Goal: Transaction & Acquisition: Subscribe to service/newsletter

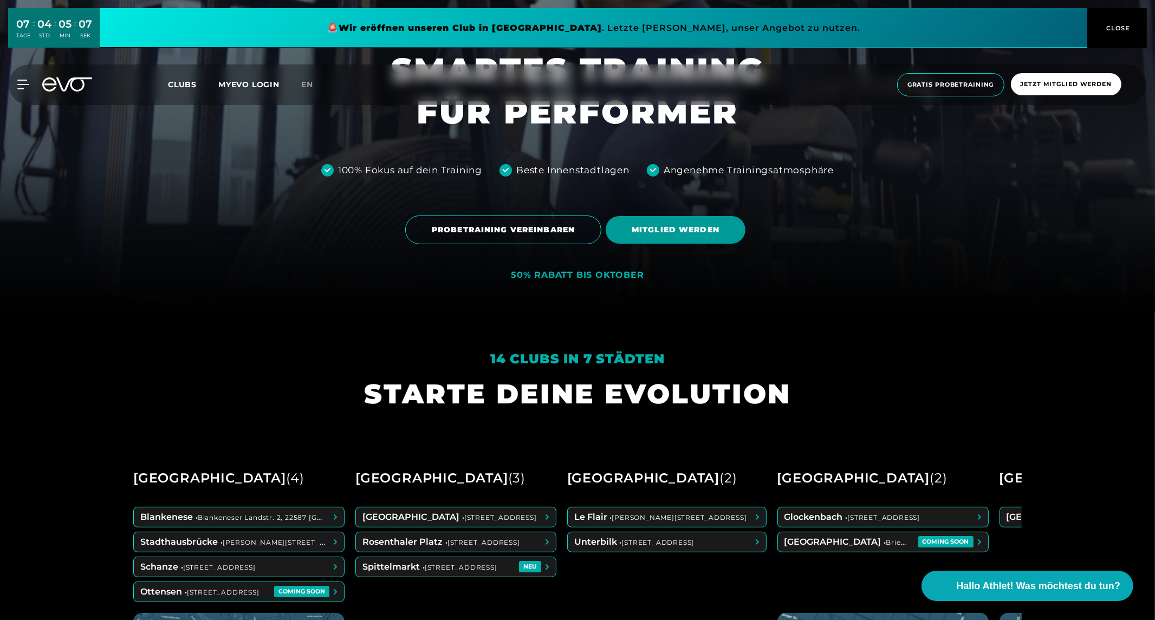
click at [669, 236] on span "MITGLIED WERDEN" at bounding box center [676, 230] width 140 height 28
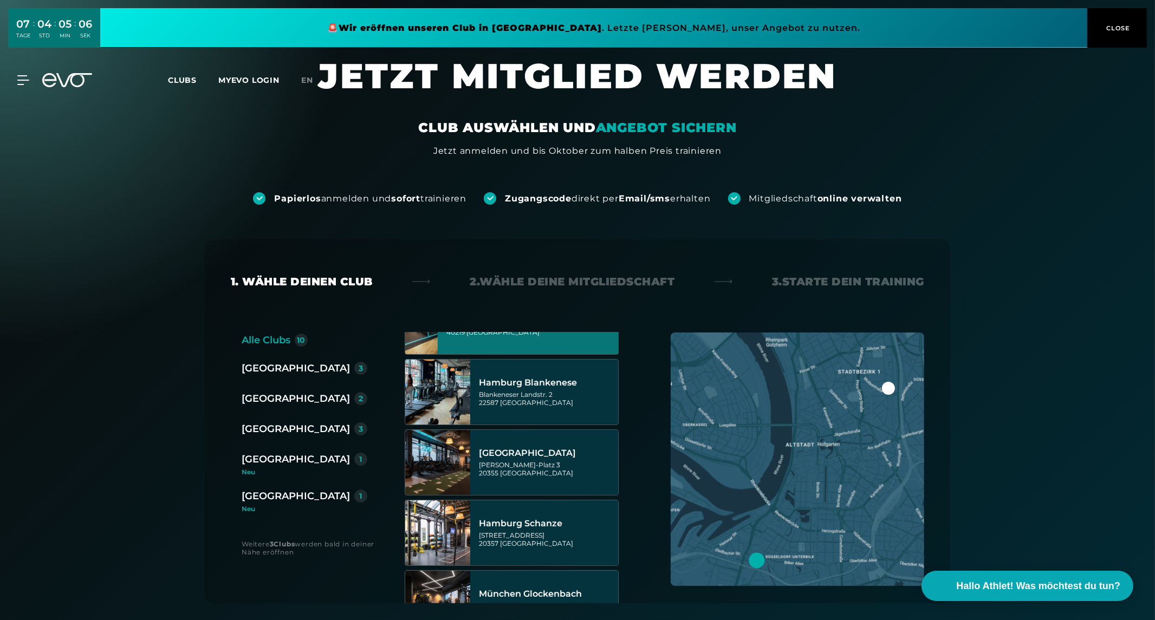
scroll to position [326, 0]
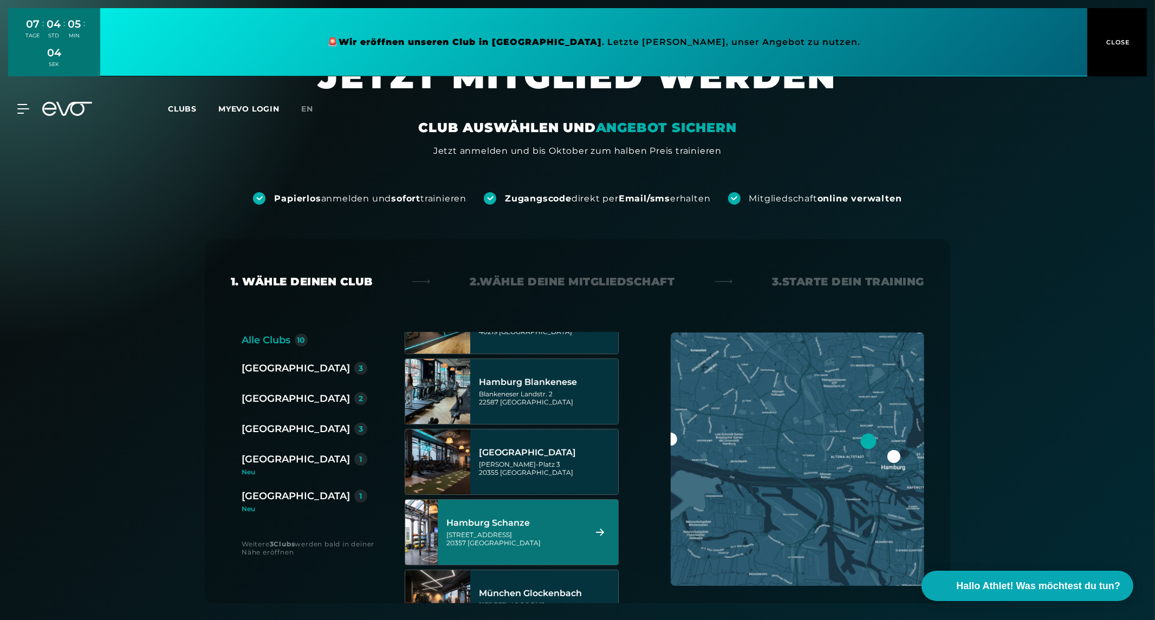
click at [533, 527] on div "Hamburg Schanze" at bounding box center [515, 523] width 136 height 11
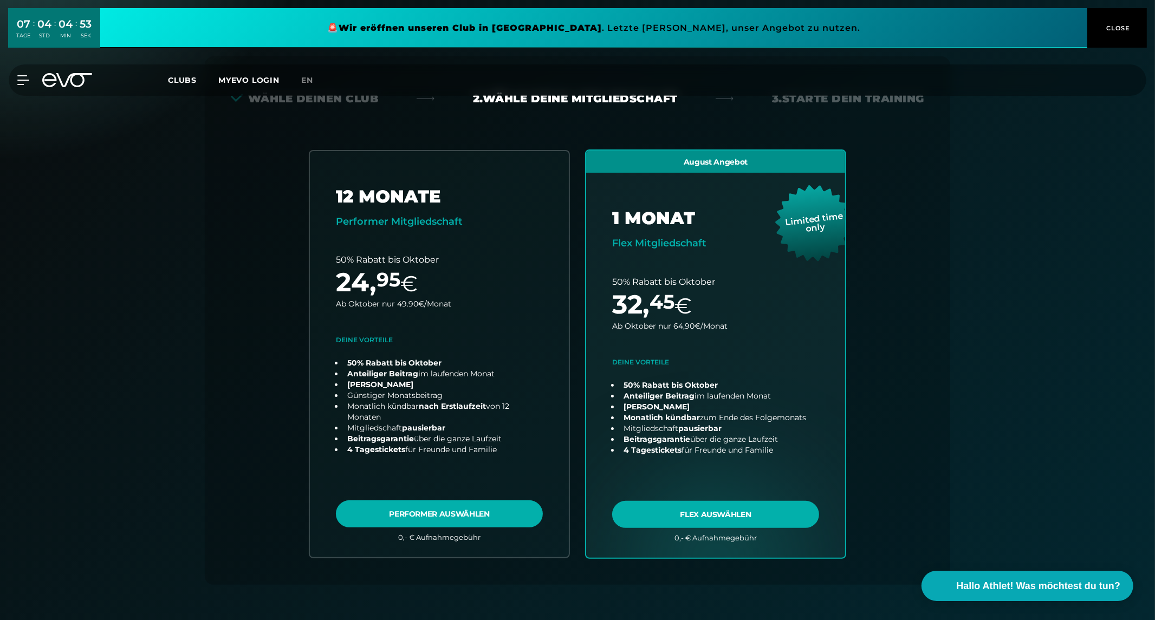
scroll to position [184, 0]
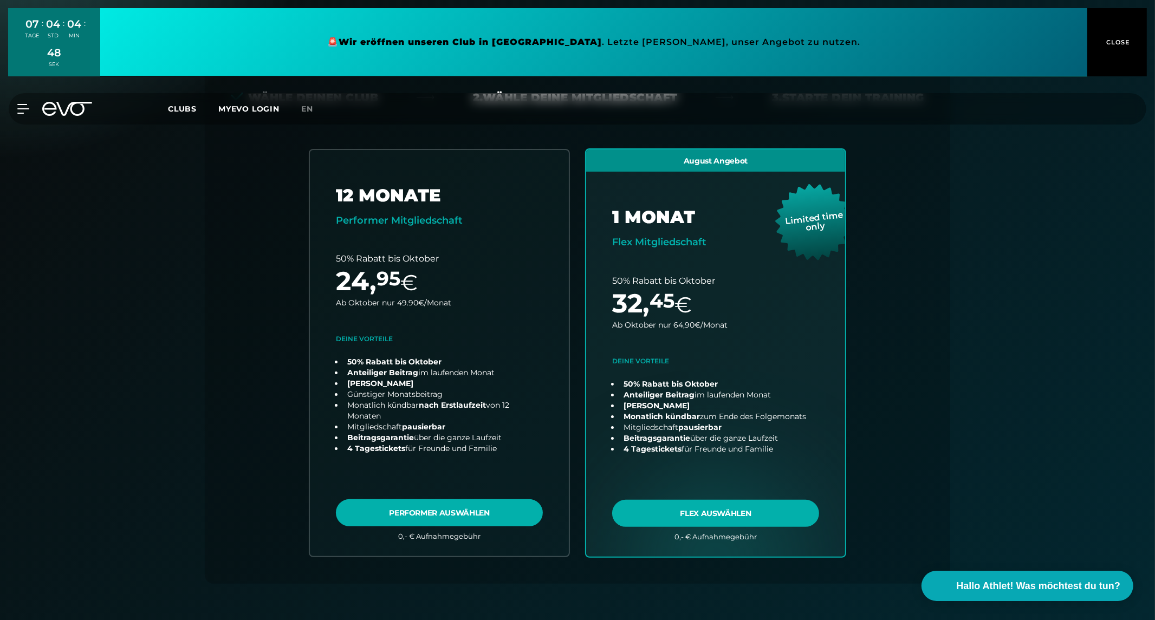
click at [1120, 42] on span "CLOSE" at bounding box center [1117, 42] width 27 height 10
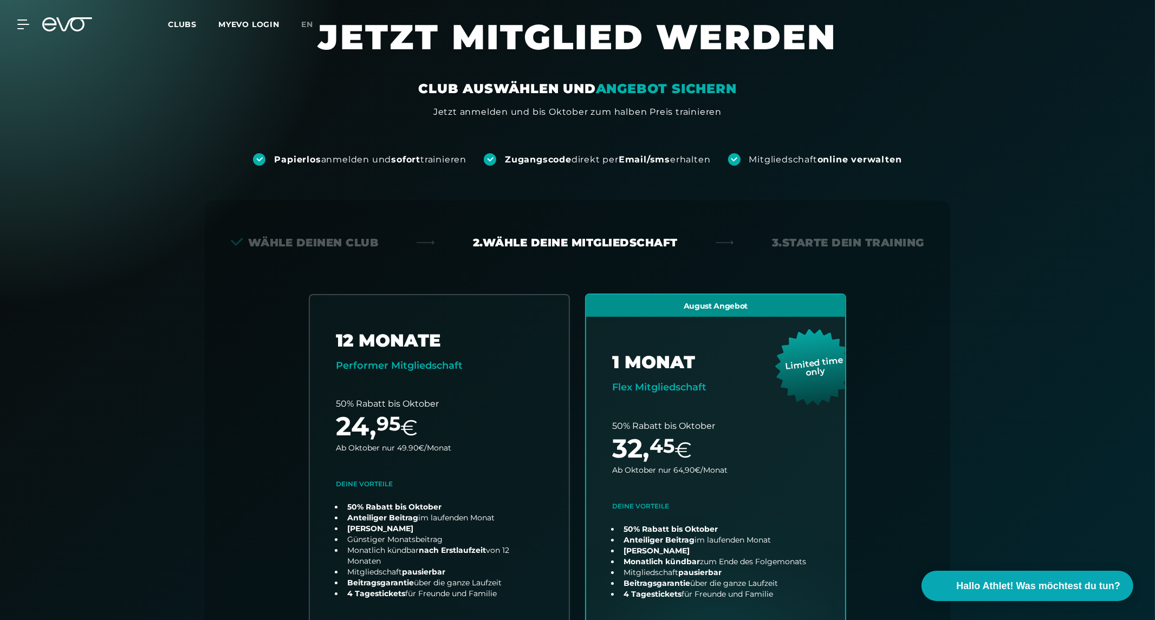
scroll to position [38, 0]
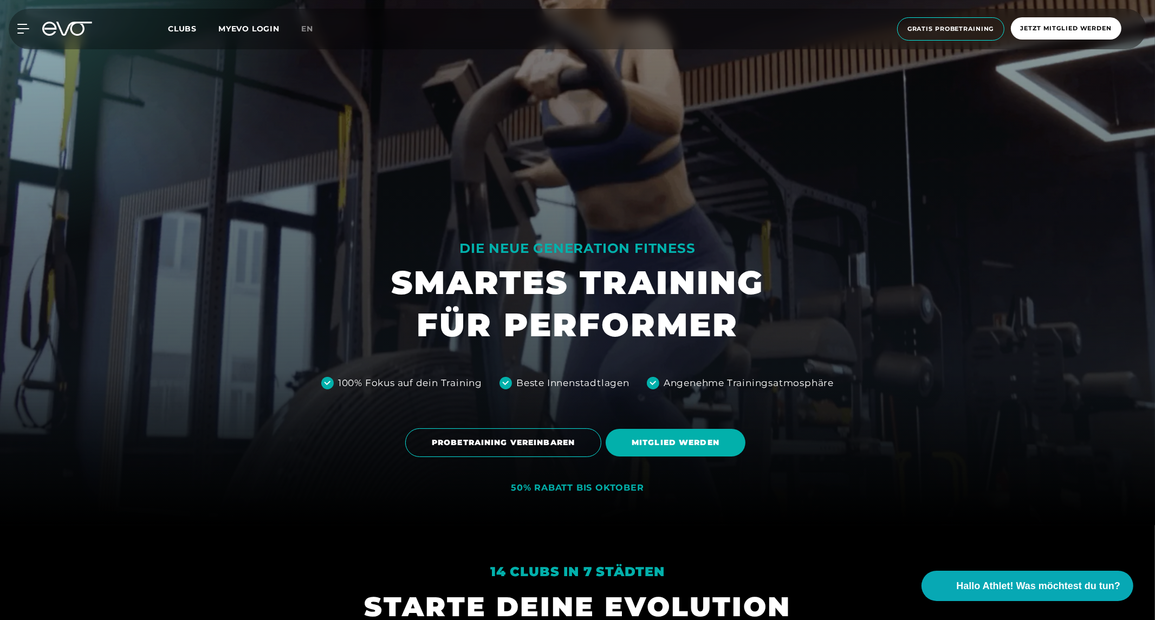
scroll to position [95, 0]
drag, startPoint x: 314, startPoint y: 380, endPoint x: 850, endPoint y: 390, distance: 535.5
click at [850, 390] on div at bounding box center [577, 215] width 1155 height 620
click at [737, 160] on div at bounding box center [577, 215] width 1155 height 620
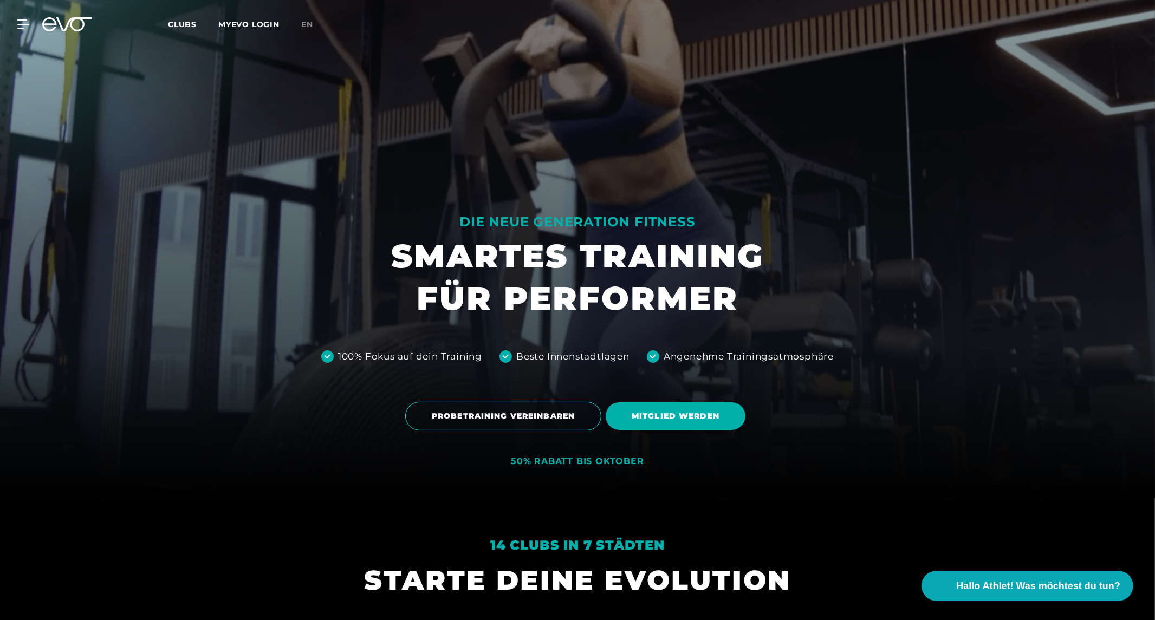
scroll to position [0, 0]
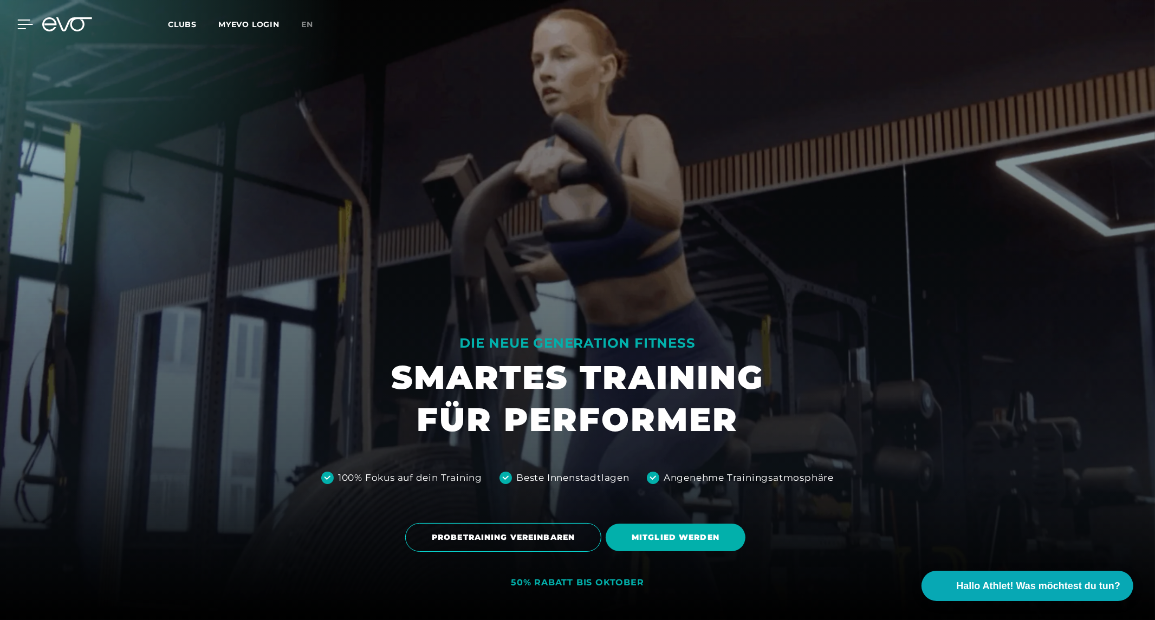
click at [18, 28] on icon at bounding box center [25, 25] width 16 height 10
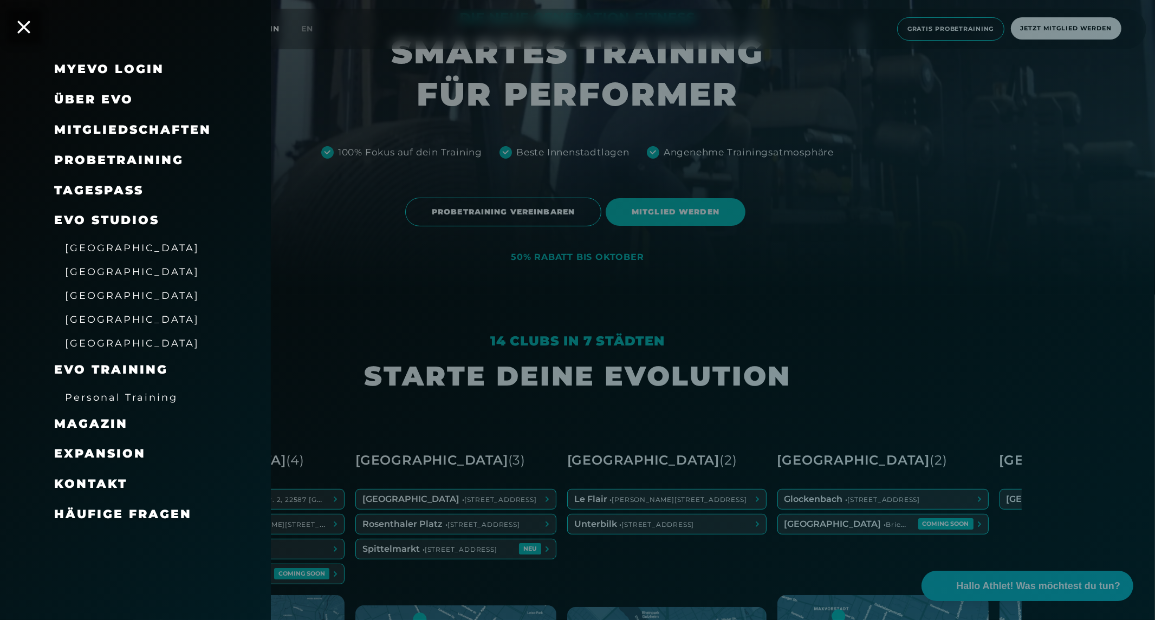
scroll to position [324, 0]
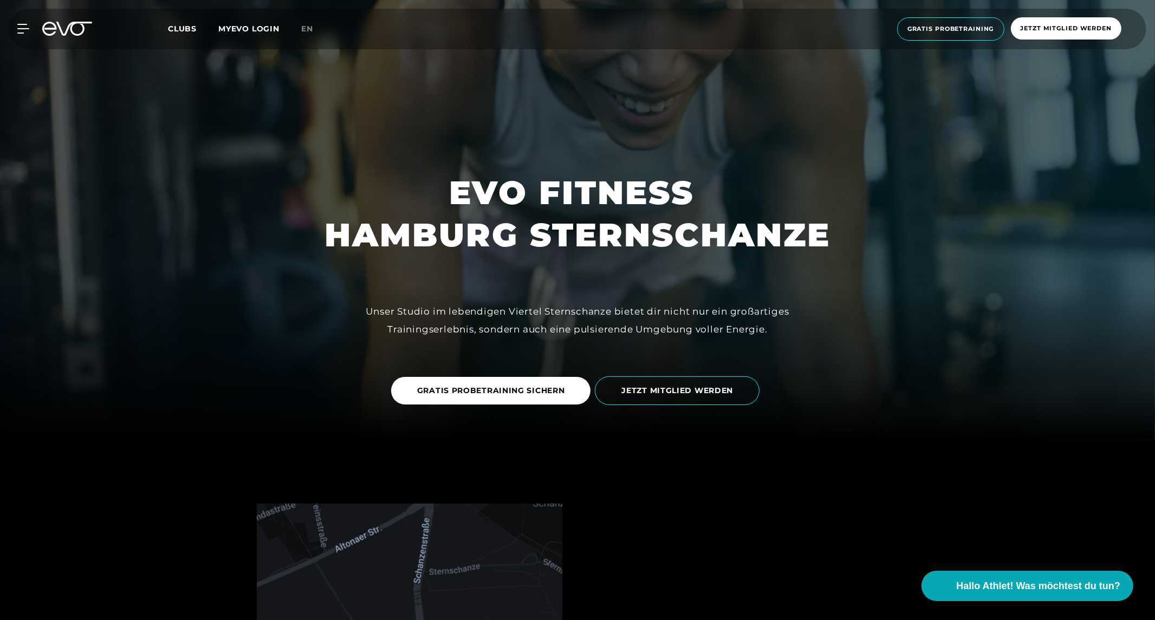
scroll to position [179, 0]
click at [651, 391] on span "JETZT MITGLIED WERDEN" at bounding box center [678, 391] width 112 height 11
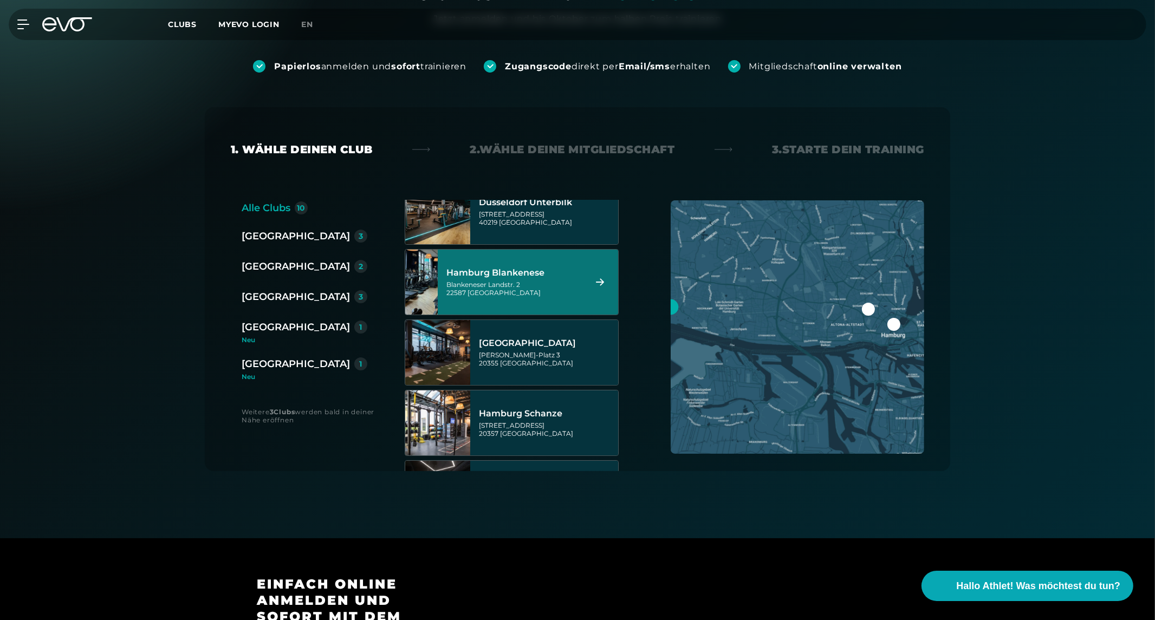
scroll to position [304, 0]
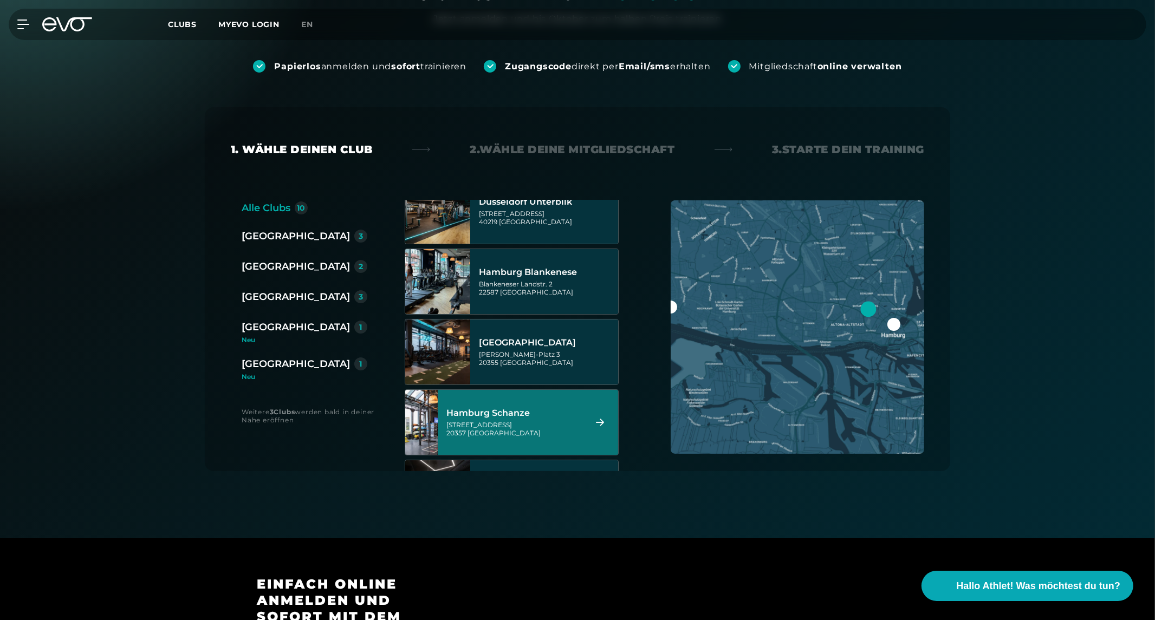
click at [533, 415] on div "Hamburg Schanze" at bounding box center [515, 413] width 136 height 11
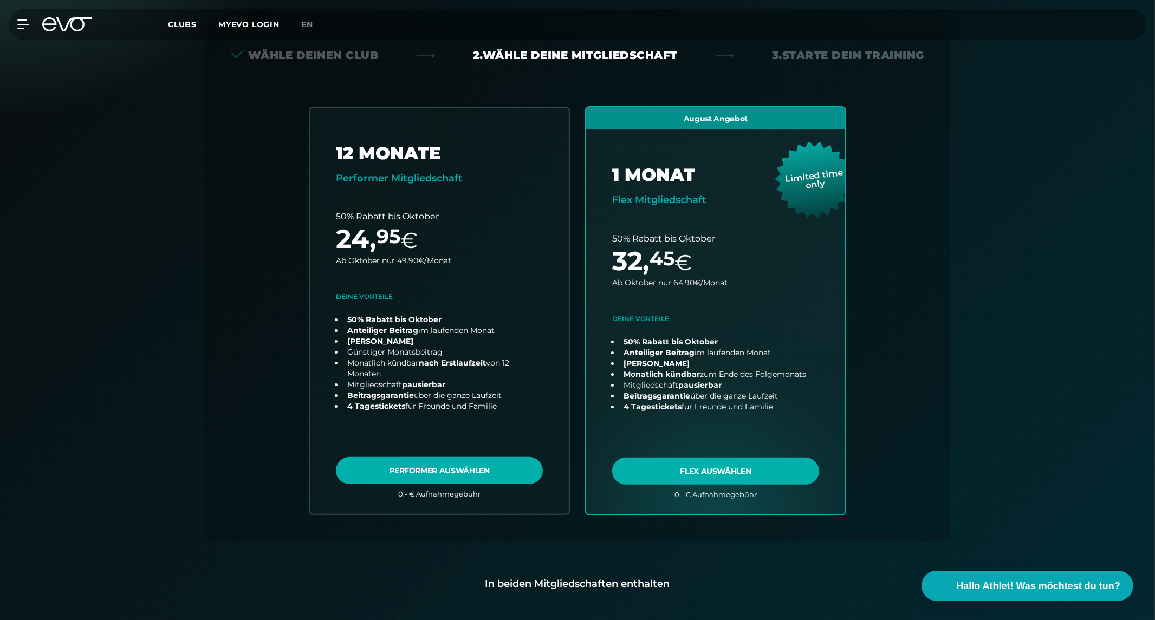
scroll to position [240, 0]
